Goal: Task Accomplishment & Management: Manage account settings

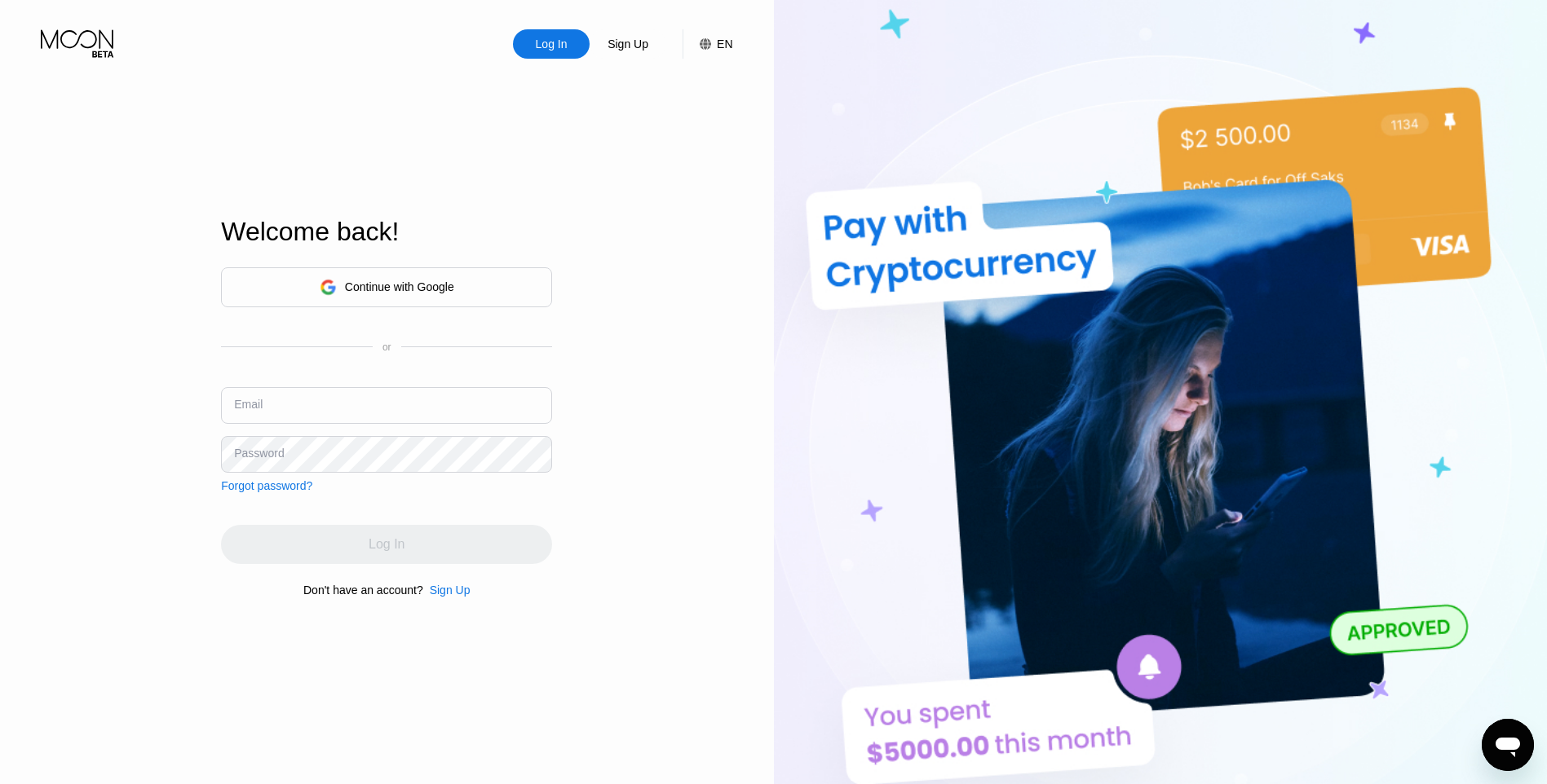
click at [378, 281] on div "Continue with Google" at bounding box center [399, 287] width 110 height 13
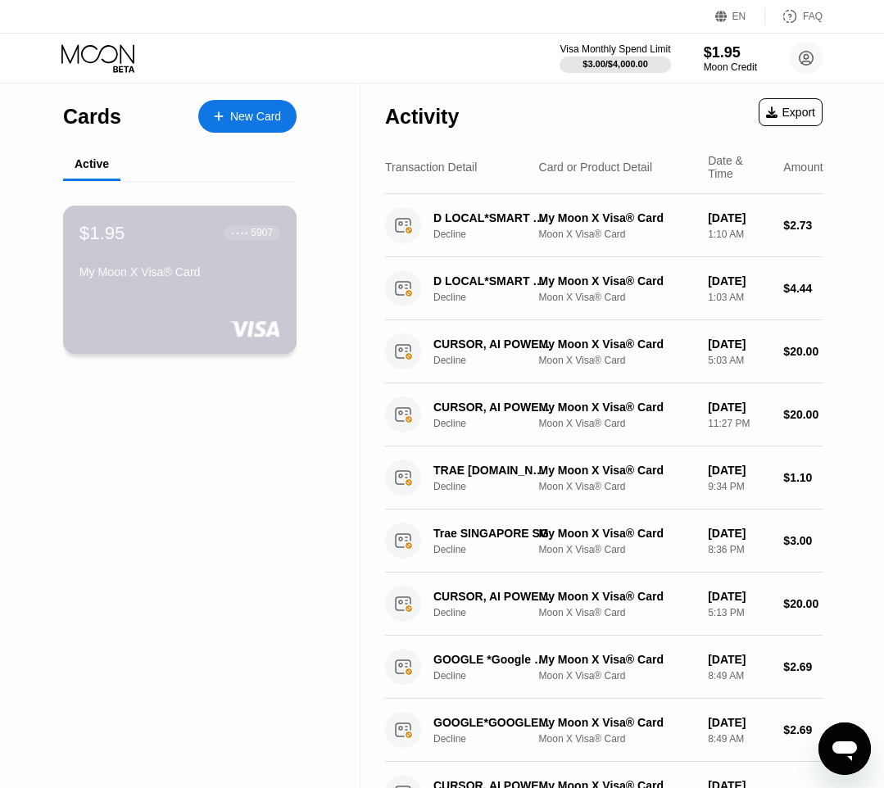
click at [94, 237] on div "$1.95" at bounding box center [102, 232] width 46 height 21
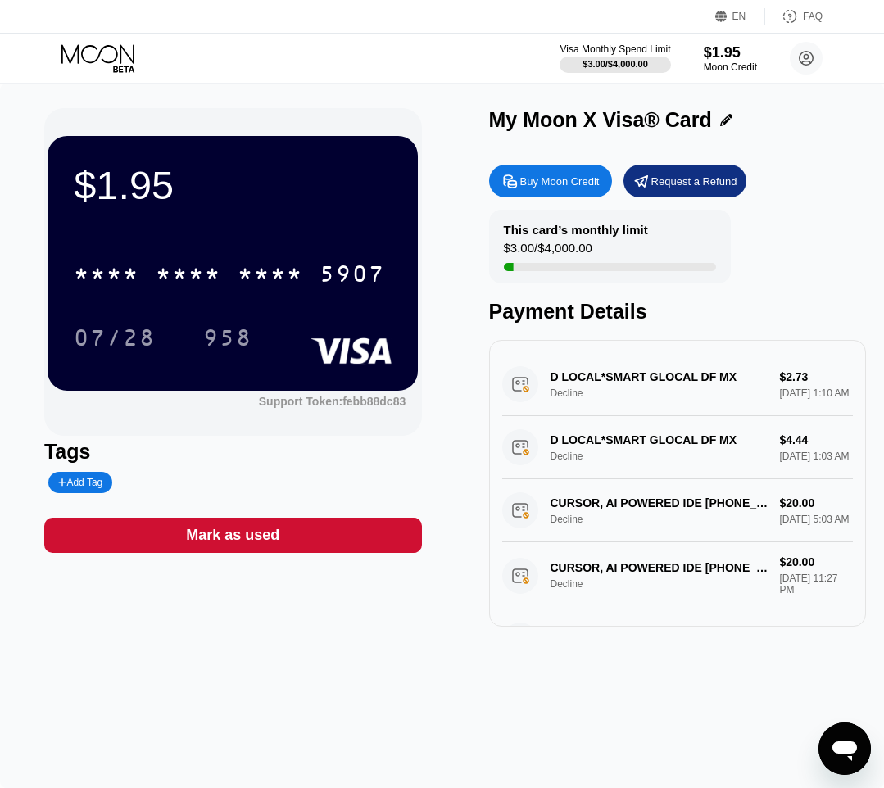
click at [84, 187] on div "$1.95" at bounding box center [233, 185] width 318 height 46
click at [88, 187] on div "$1.95" at bounding box center [233, 185] width 318 height 46
drag, startPoint x: 75, startPoint y: 188, endPoint x: 155, endPoint y: 192, distance: 80.4
click at [155, 192] on div "$1.95" at bounding box center [233, 185] width 318 height 46
drag, startPoint x: 155, startPoint y: 192, endPoint x: 141, endPoint y: 194, distance: 14.0
